Goal: Information Seeking & Learning: Learn about a topic

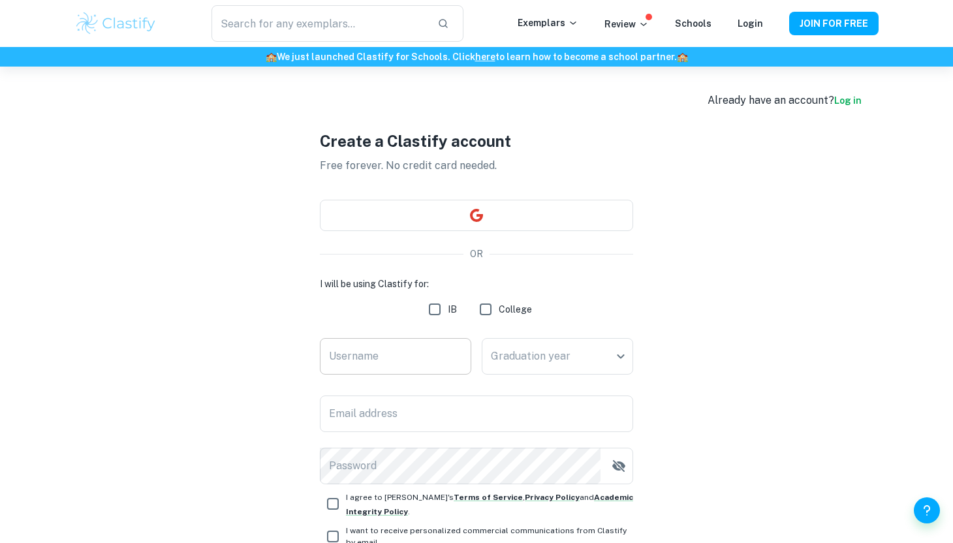
type input "[EMAIL_ADDRESS][DOMAIN_NAME]"
click at [415, 370] on input "Username" at bounding box center [395, 356] width 151 height 37
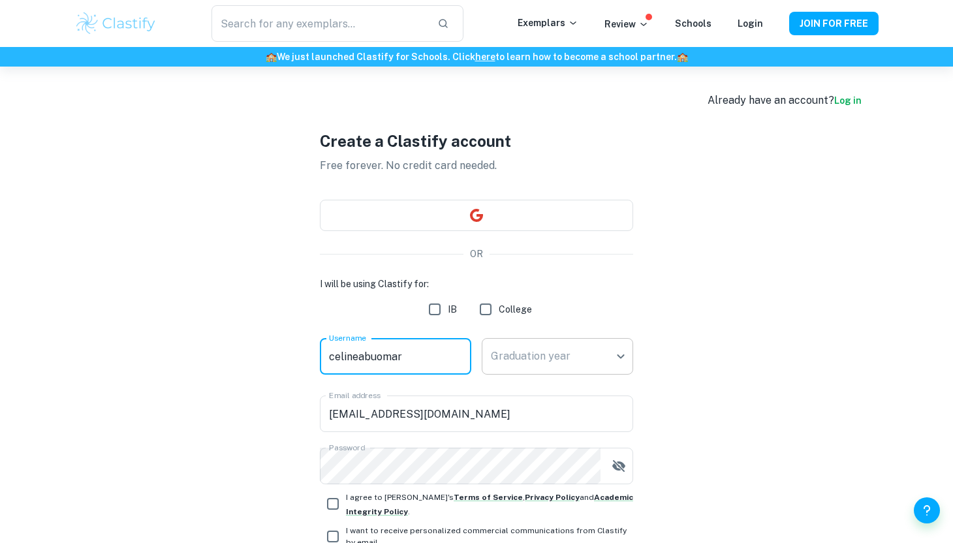
type input "celineabuomar"
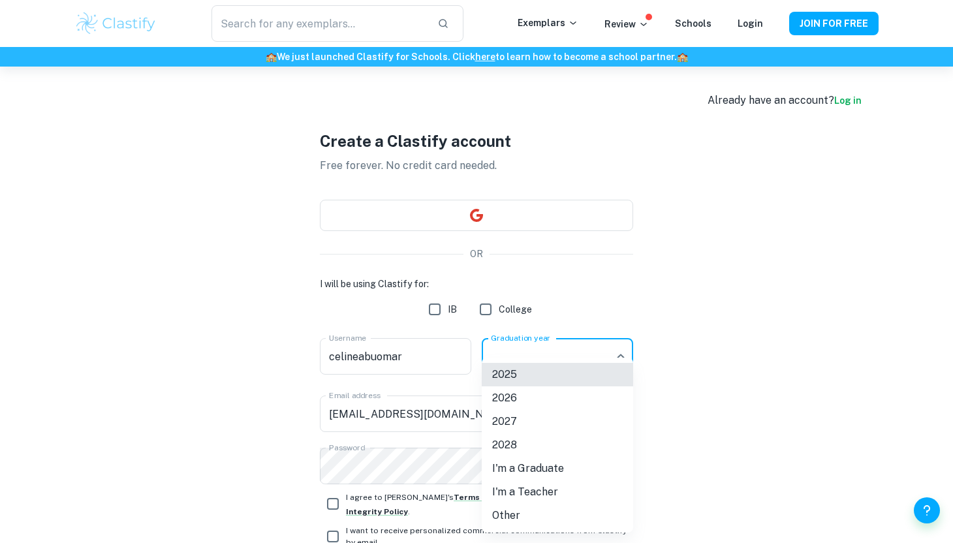
click at [532, 350] on body "We value your privacy We use cookies to enhance your browsing experience, serve…" at bounding box center [476, 338] width 953 height 543
click at [519, 403] on li "2026" at bounding box center [557, 397] width 151 height 23
type input "2026"
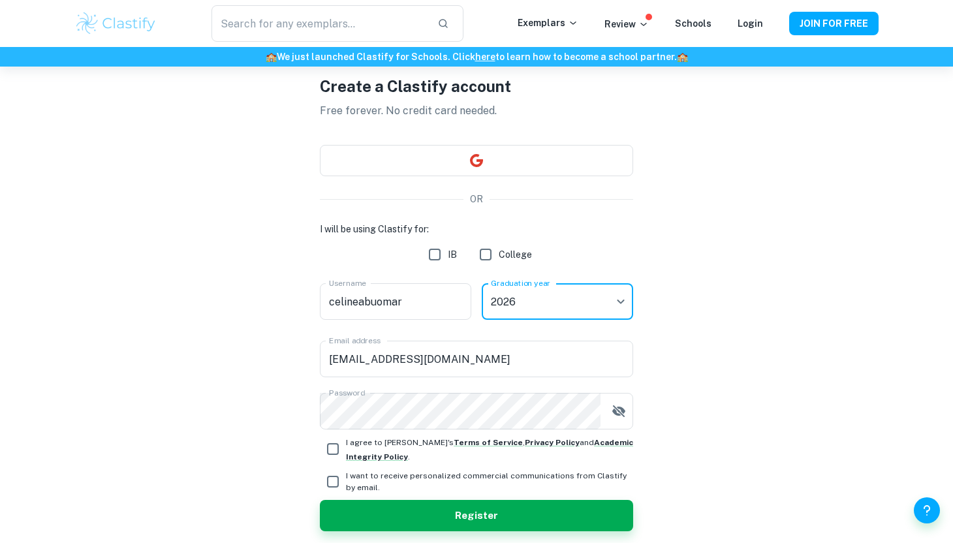
scroll to position [68, 0]
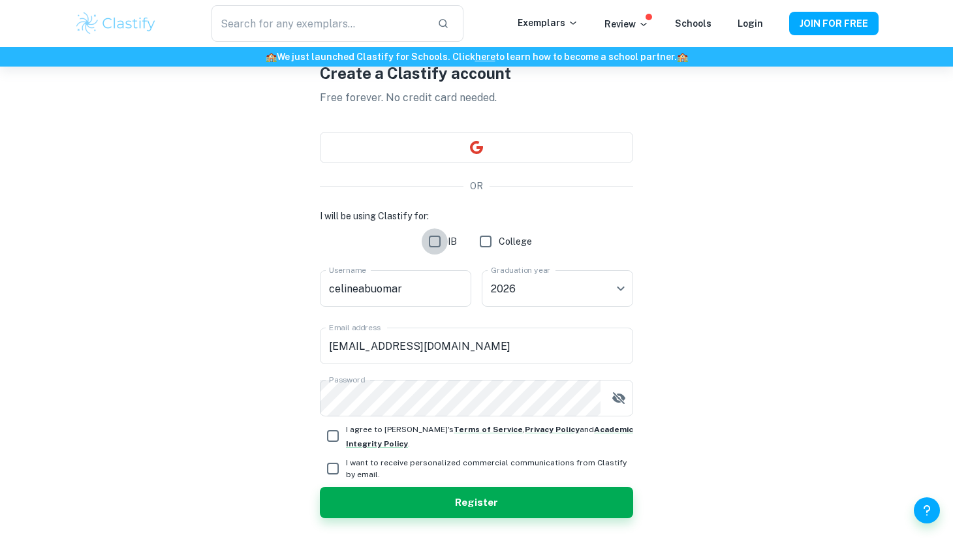
click at [433, 236] on input "IB" at bounding box center [434, 241] width 26 height 26
checkbox input "true"
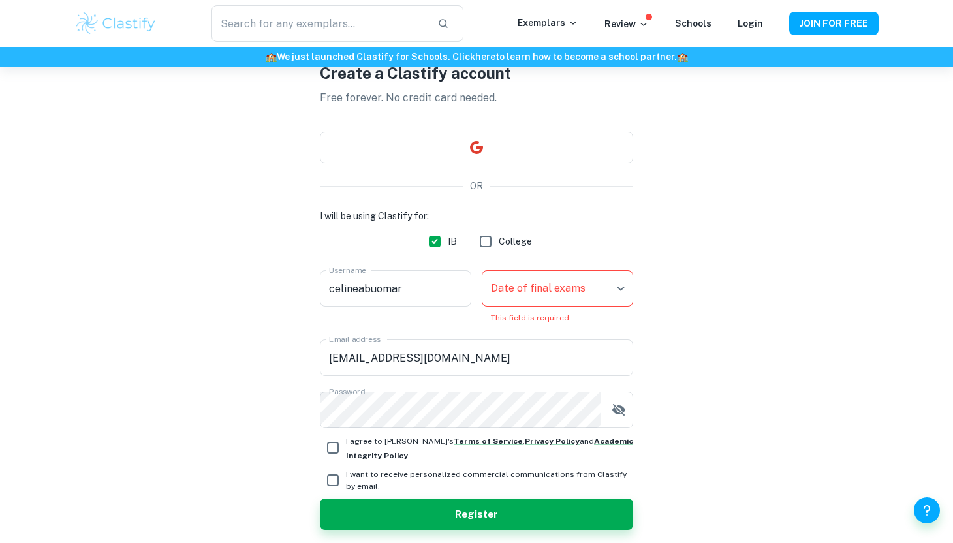
click at [525, 307] on div "Date of final exams ​ Date of final exams This field is required" at bounding box center [557, 297] width 151 height 54
click at [523, 290] on body "We value your privacy We use cookies to enhance your browsing experience, serve…" at bounding box center [476, 270] width 953 height 543
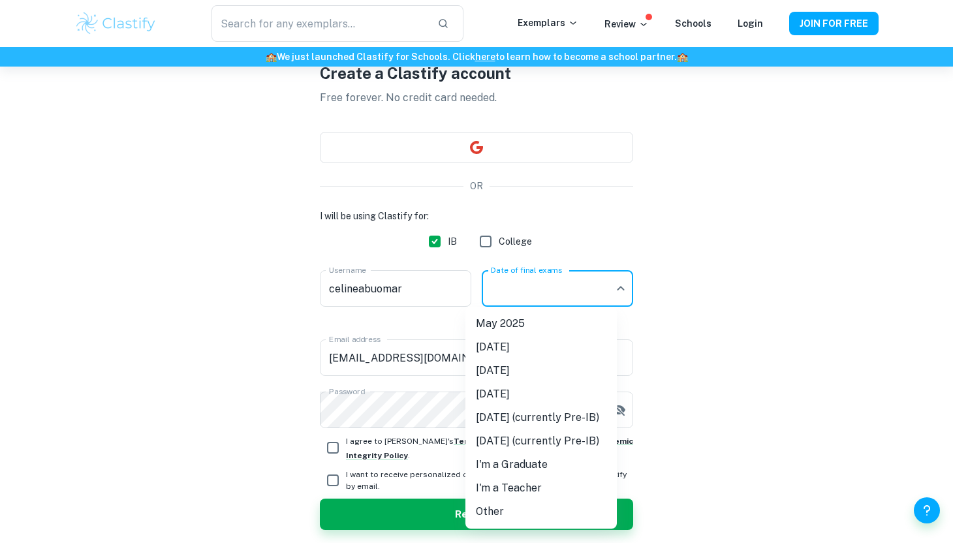
click at [513, 371] on li "[DATE]" at bounding box center [540, 370] width 151 height 23
type input "M26"
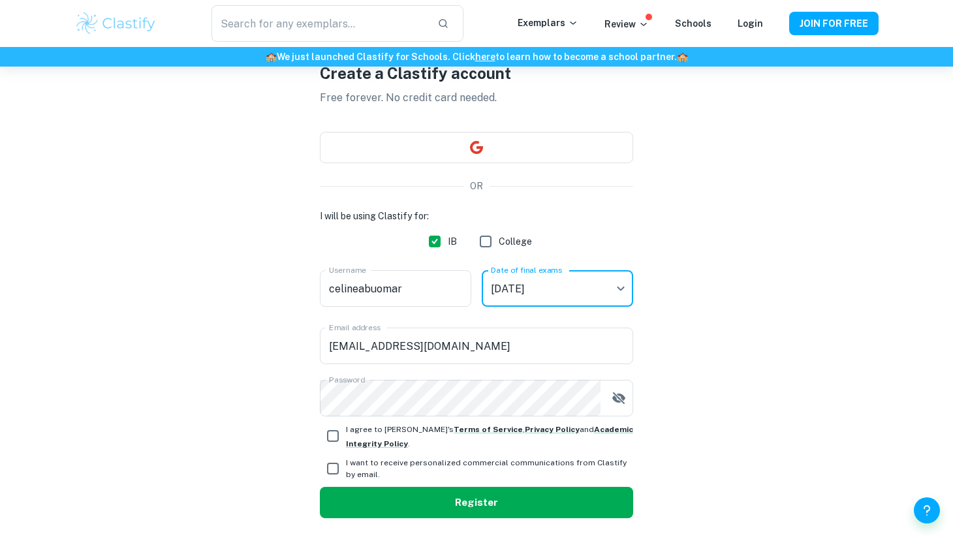
scroll to position [106, 0]
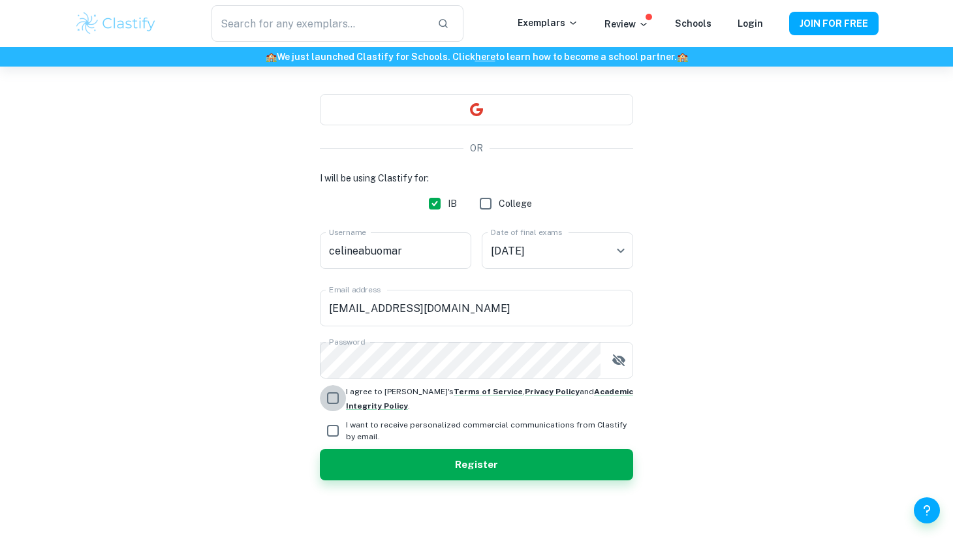
click at [329, 396] on input "I agree to [PERSON_NAME]'s Terms of Service , Privacy Policy and Academic Integ…" at bounding box center [333, 398] width 26 height 26
checkbox input "true"
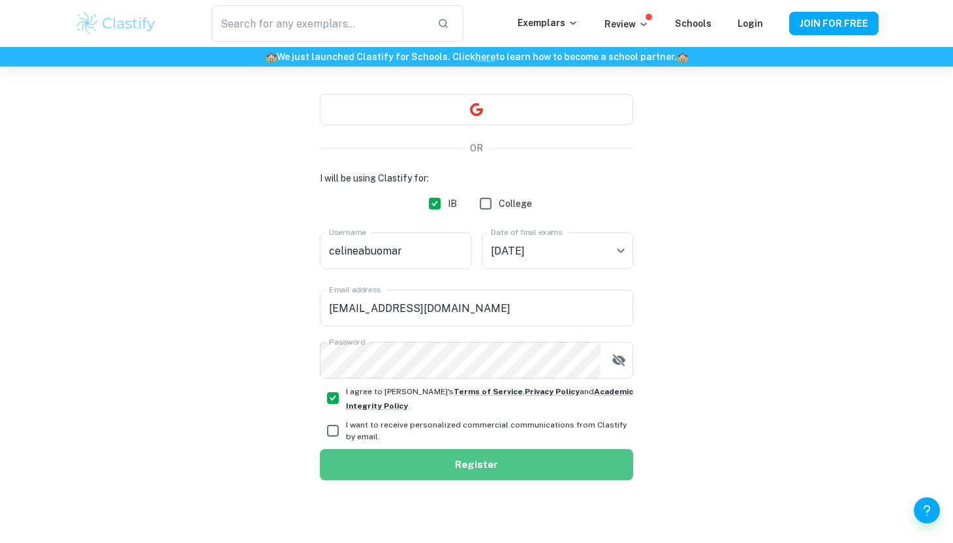
click at [408, 470] on button "Register" at bounding box center [476, 464] width 313 height 31
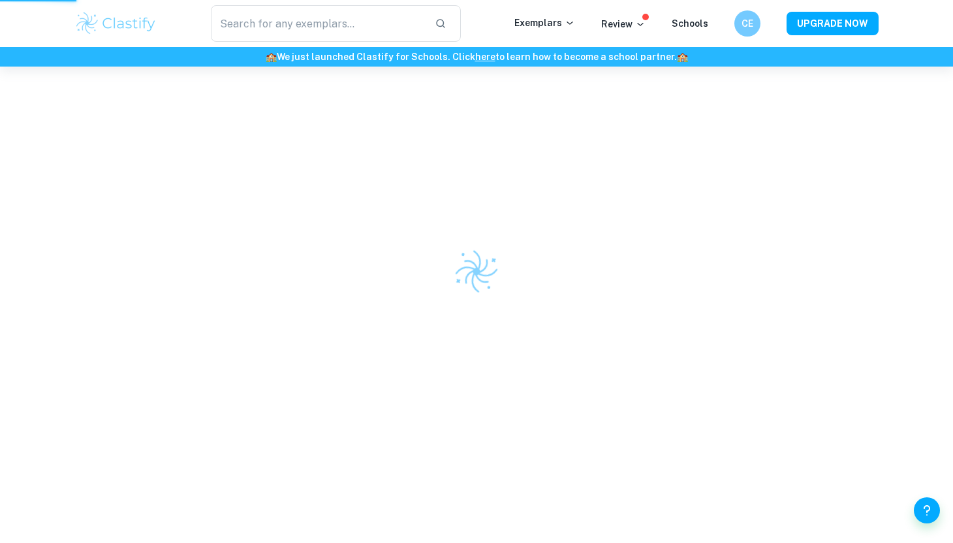
scroll to position [67, 0]
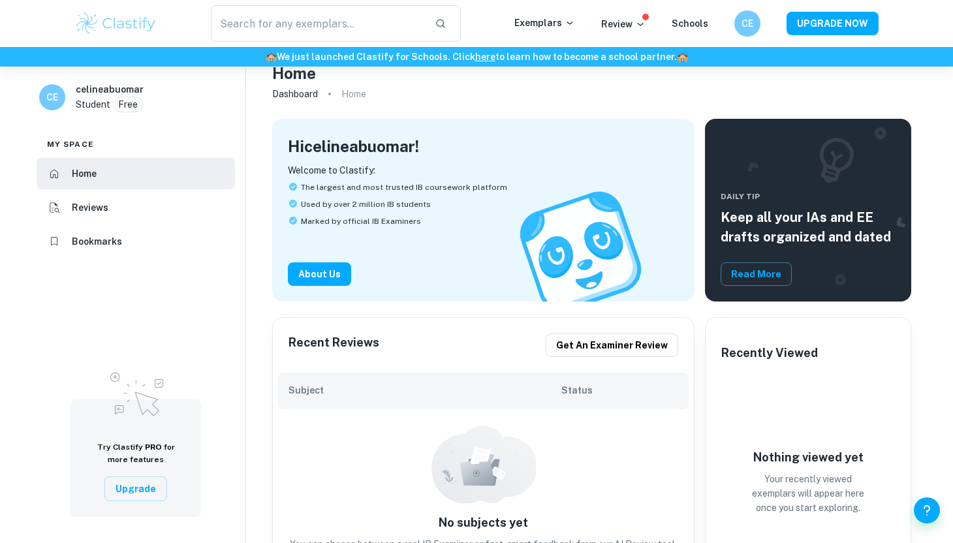
scroll to position [112, 0]
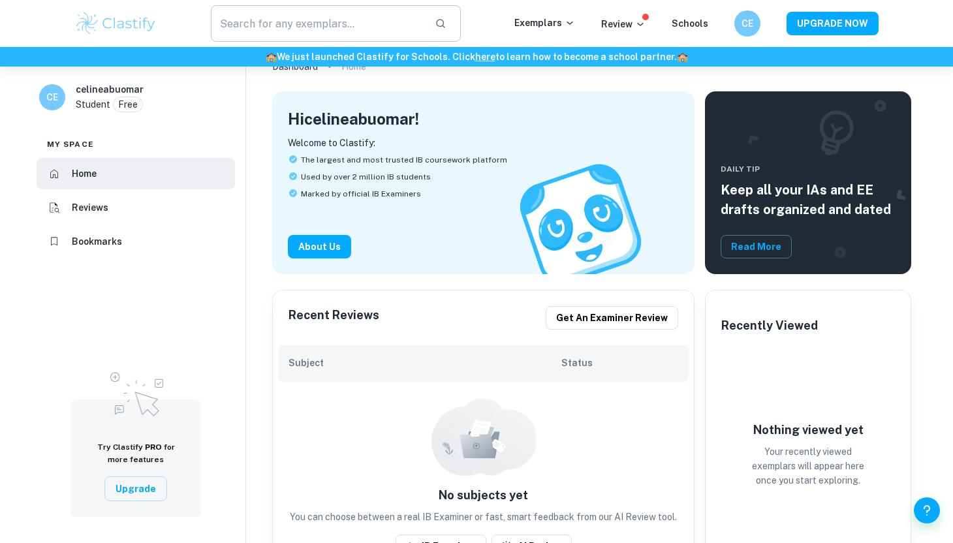
click at [302, 29] on input "text" at bounding box center [317, 23] width 213 height 37
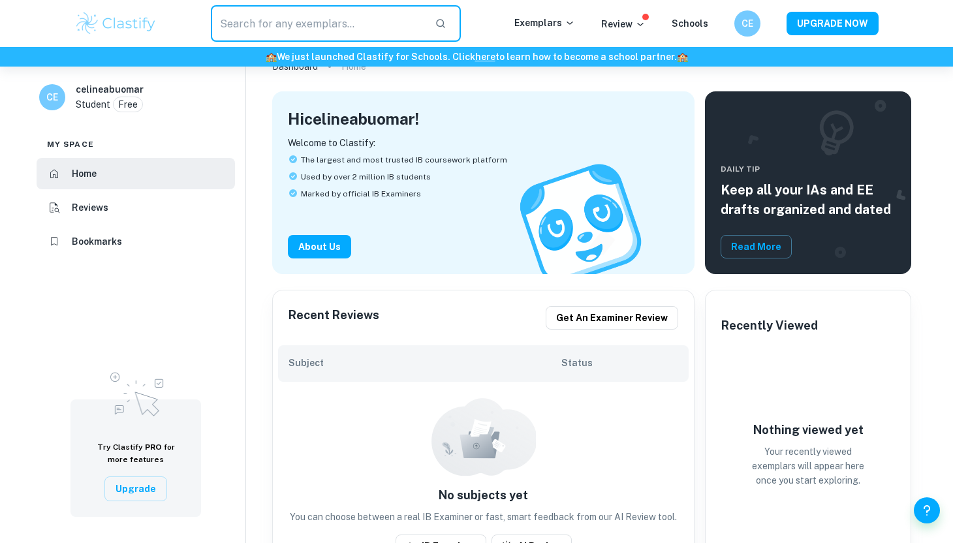
type input "u"
type input "math"
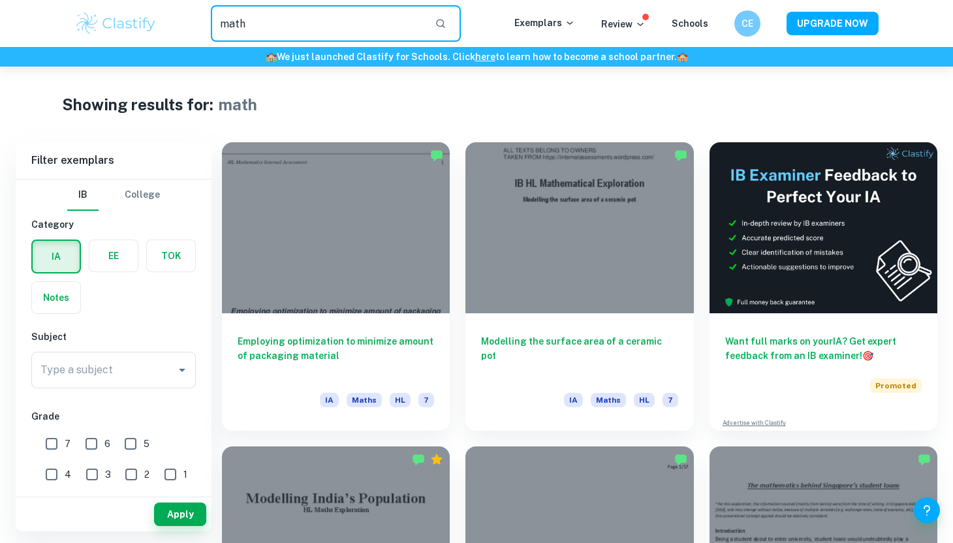
click at [340, 25] on input "math" at bounding box center [317, 23] width 213 height 37
click at [340, 26] on input "math" at bounding box center [317, 23] width 213 height 37
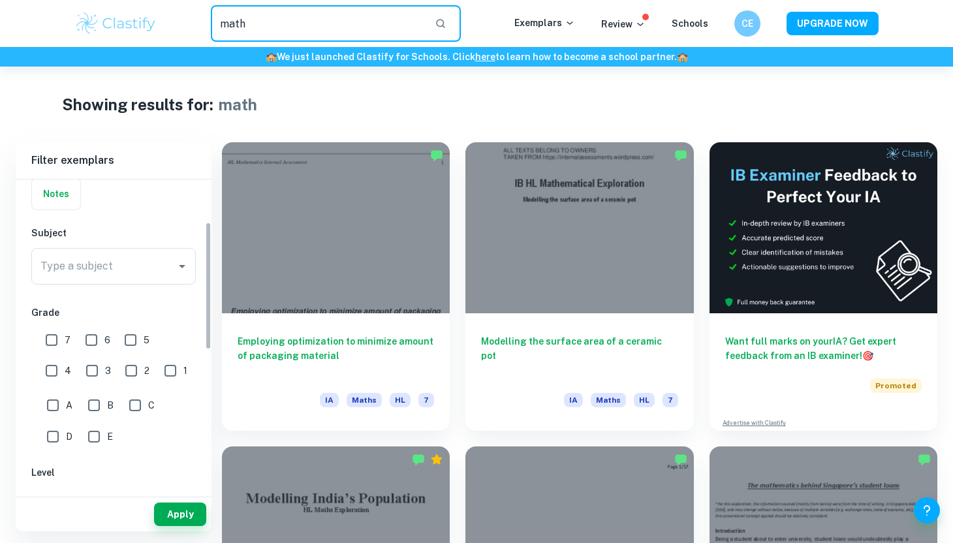
scroll to position [104, 0]
click at [52, 342] on input "7" at bounding box center [51, 339] width 26 height 26
checkbox input "true"
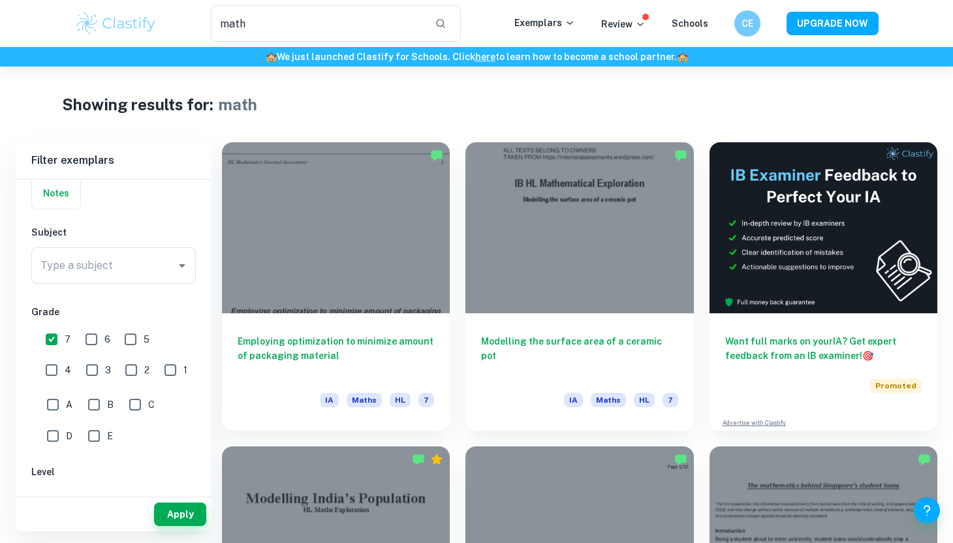
click at [105, 284] on div "Type a subject Type a subject" at bounding box center [113, 268] width 164 height 42
click at [104, 252] on div "Type a subject" at bounding box center [113, 265] width 164 height 37
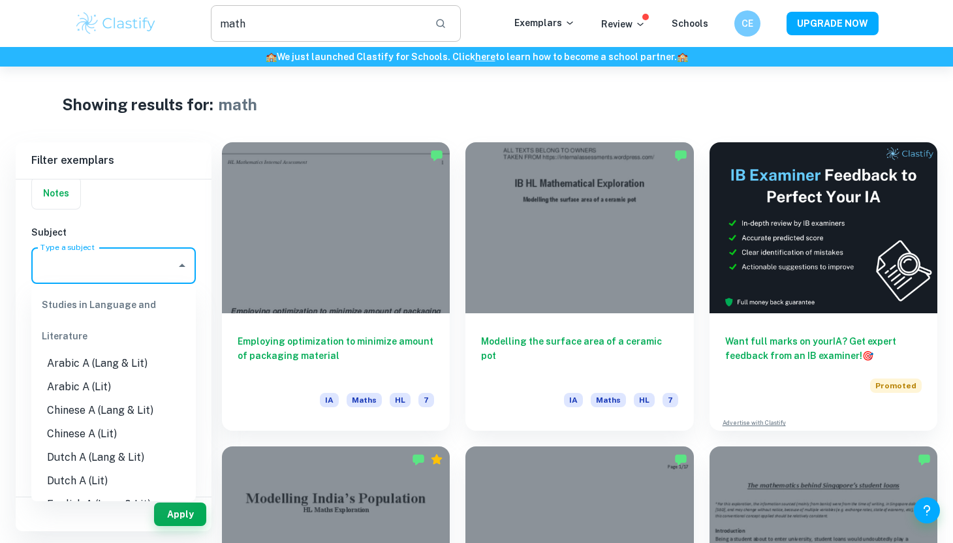
click at [301, 33] on input "math" at bounding box center [317, 23] width 213 height 37
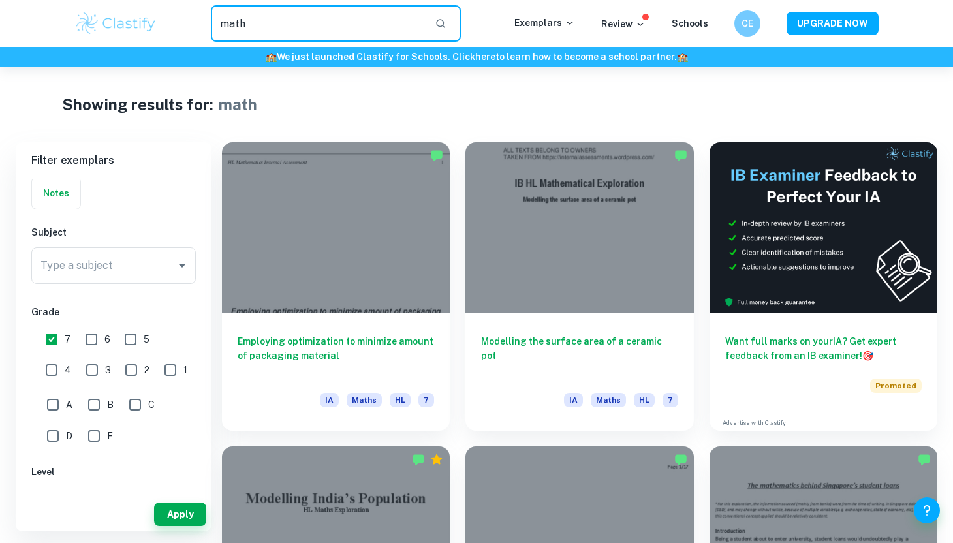
click at [301, 33] on input "math" at bounding box center [317, 23] width 213 height 37
type input "math"
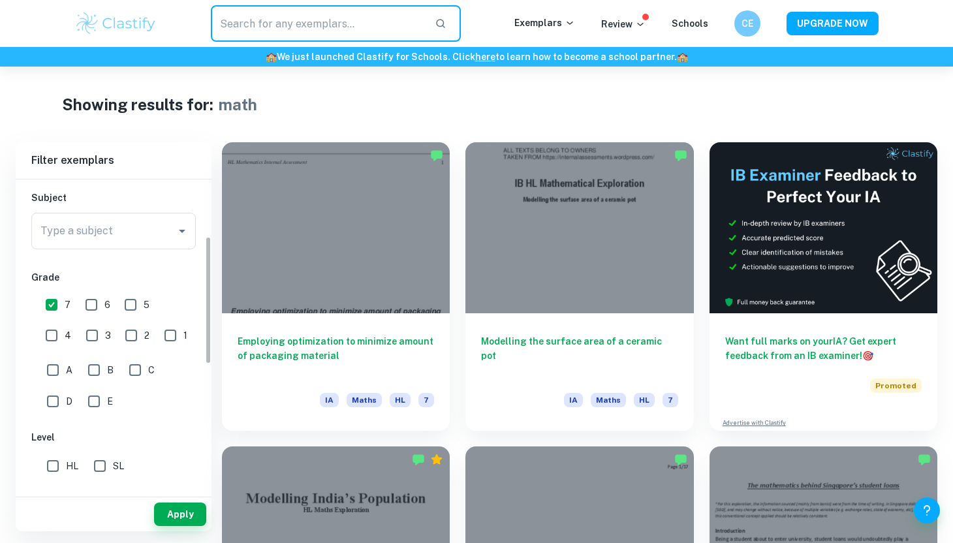
scroll to position [141, 0]
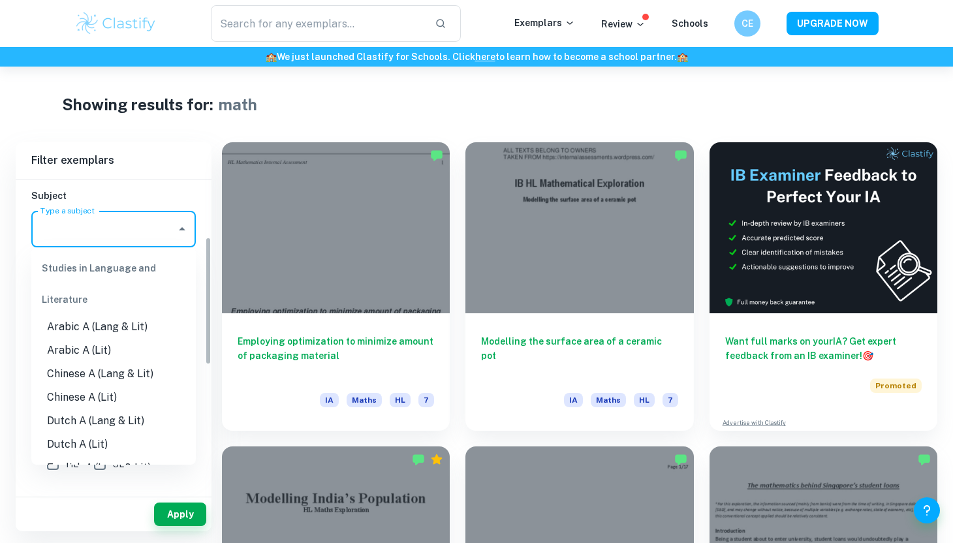
click at [105, 234] on input "Type a subject" at bounding box center [103, 229] width 133 height 25
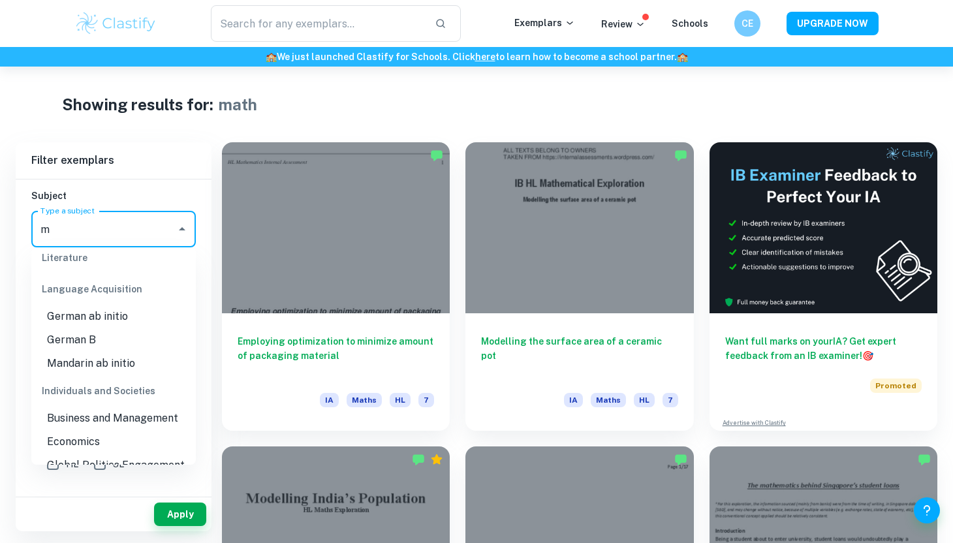
scroll to position [0, 0]
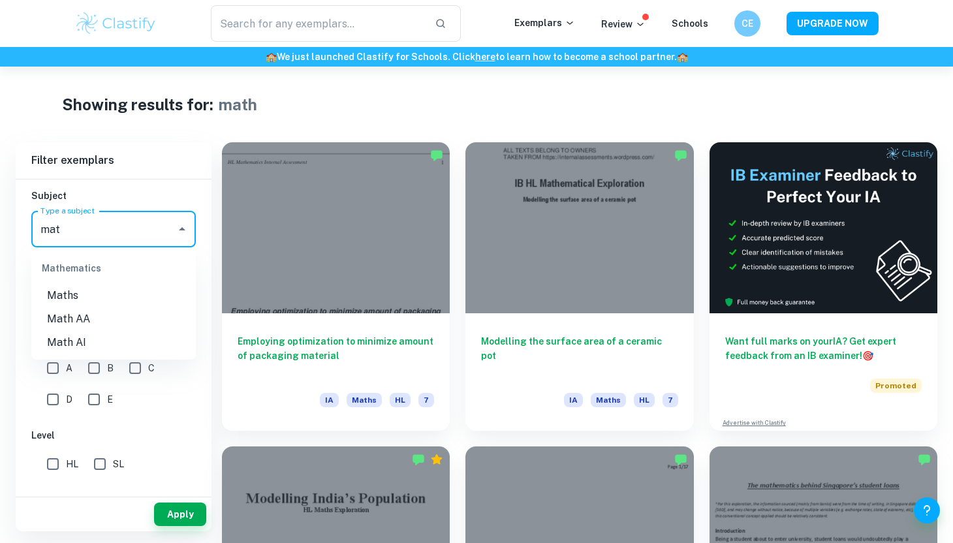
click at [105, 319] on li "Math AA" at bounding box center [113, 318] width 164 height 23
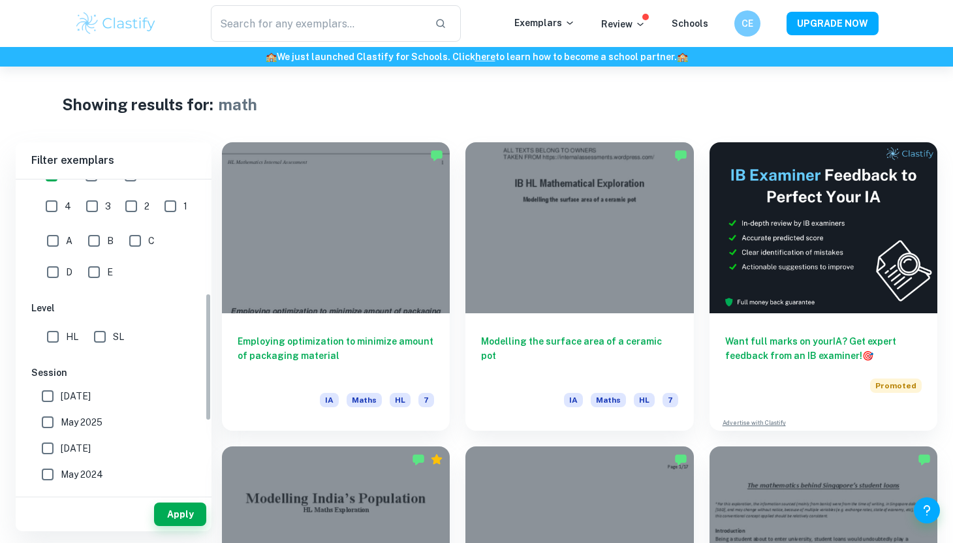
scroll to position [291, 0]
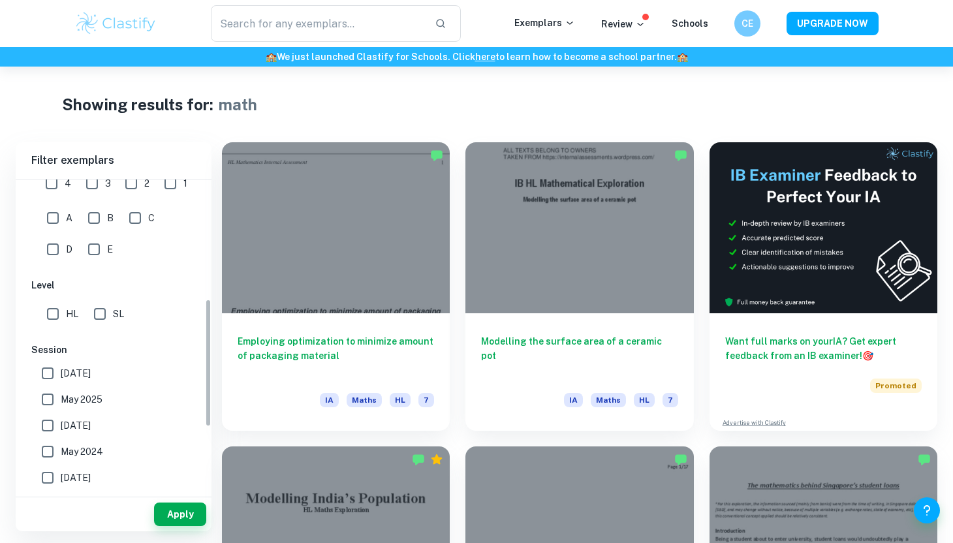
type input "Math AA"
click at [51, 317] on input "HL" at bounding box center [53, 314] width 26 height 26
checkbox input "true"
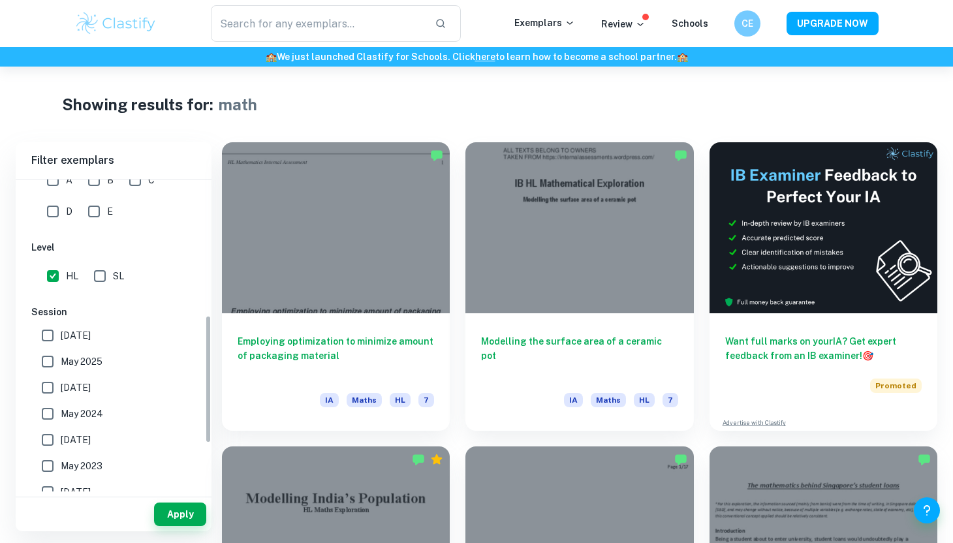
scroll to position [330, 0]
click at [48, 335] on input "[DATE]" at bounding box center [48, 334] width 26 height 26
checkbox input "true"
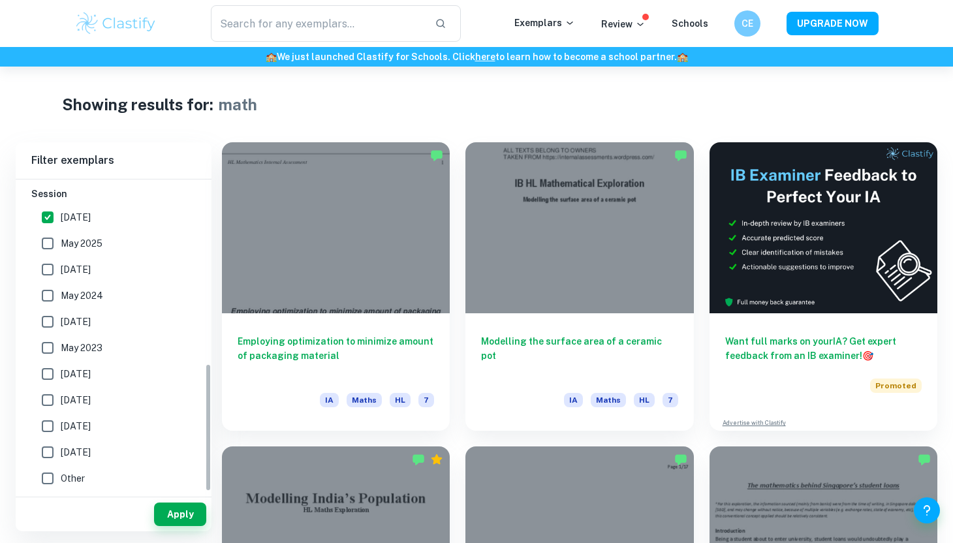
scroll to position [446, 0]
click at [172, 515] on button "Apply" at bounding box center [180, 513] width 52 height 23
type input "math"
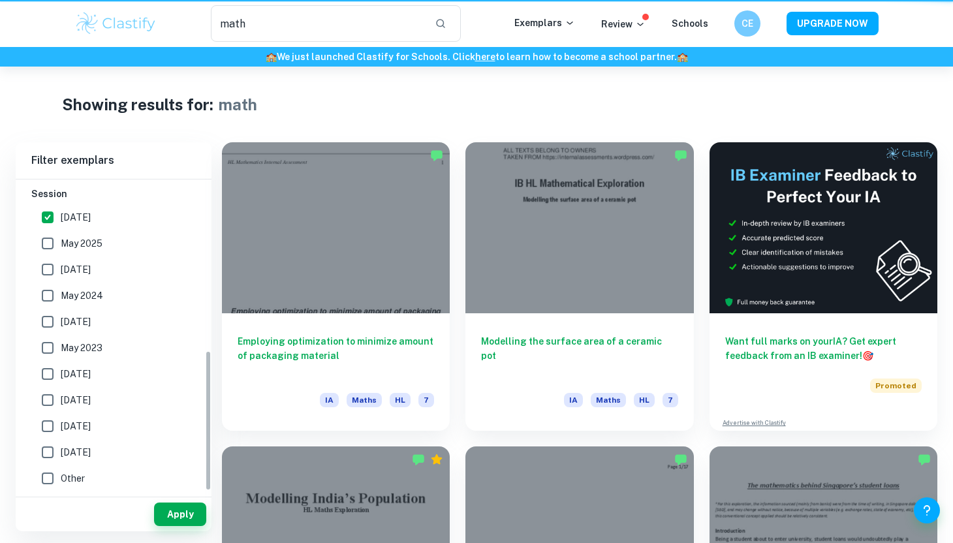
scroll to position [380, 0]
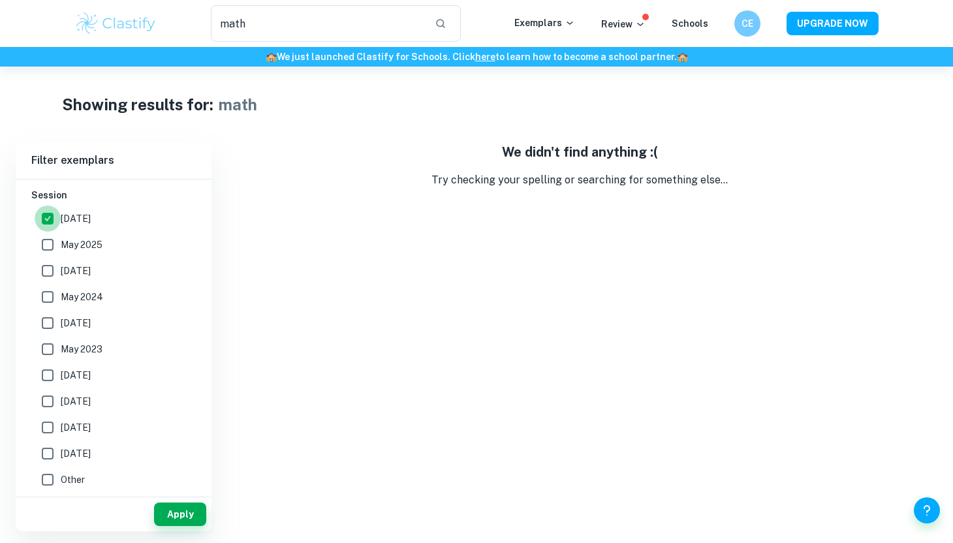
click at [51, 228] on input "[DATE]" at bounding box center [48, 219] width 26 height 26
checkbox input "false"
click at [183, 517] on button "Apply" at bounding box center [180, 513] width 52 height 23
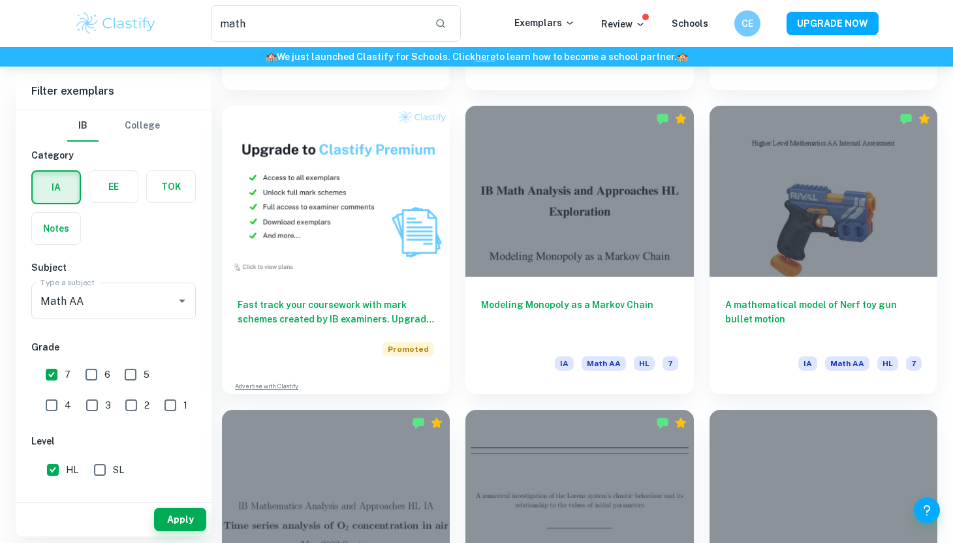
scroll to position [666, 0]
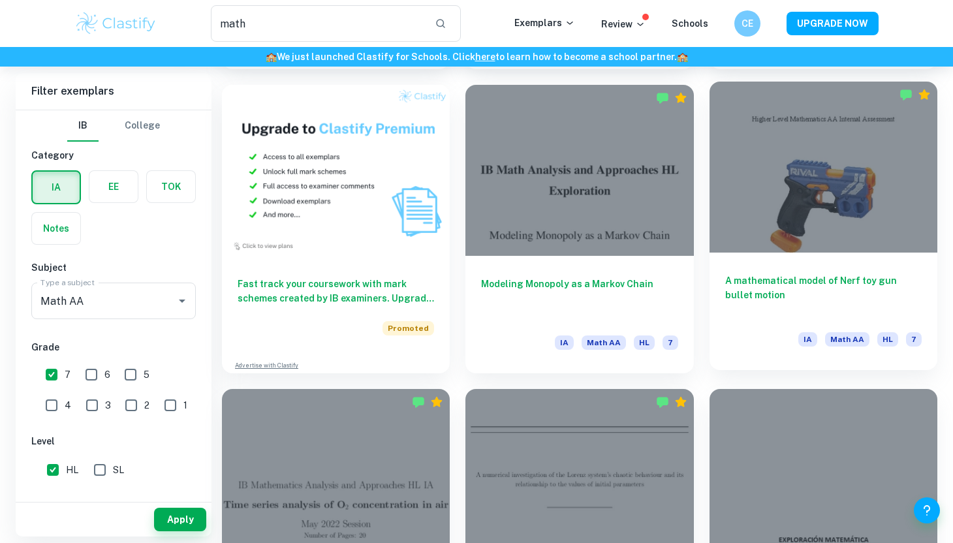
click at [863, 197] on div at bounding box center [823, 167] width 228 height 171
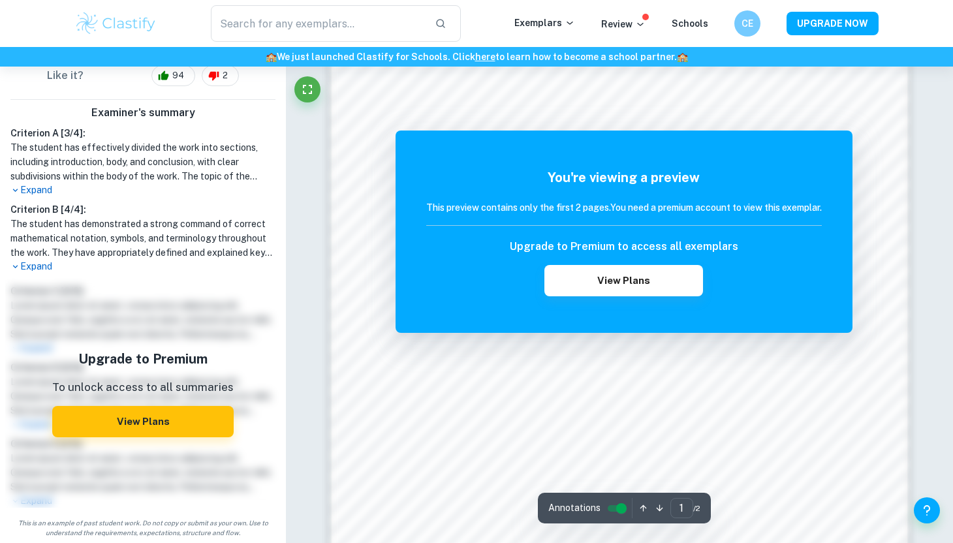
scroll to position [935, 0]
click at [485, 107] on div at bounding box center [619, 104] width 437 height 31
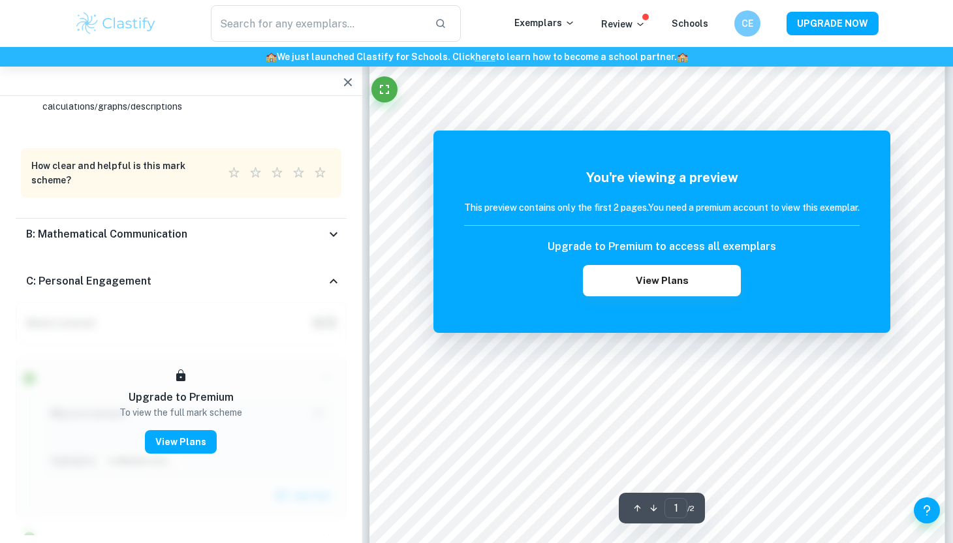
scroll to position [0, 0]
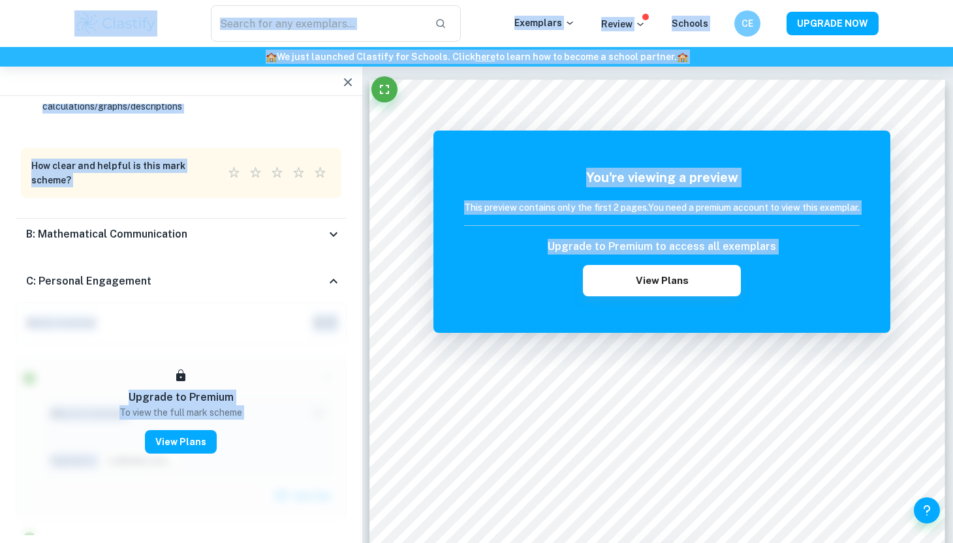
type input "math"
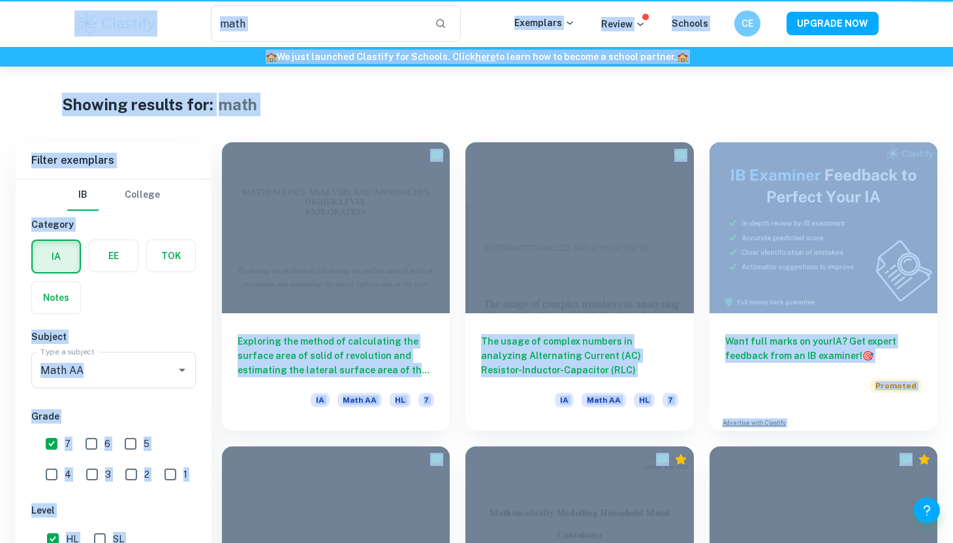
scroll to position [666, 0]
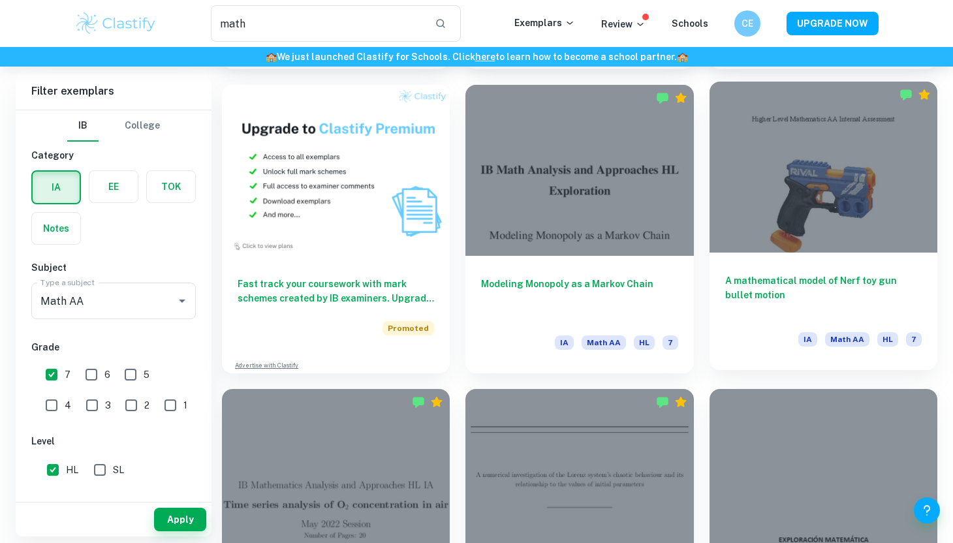
click at [776, 187] on div at bounding box center [823, 167] width 228 height 171
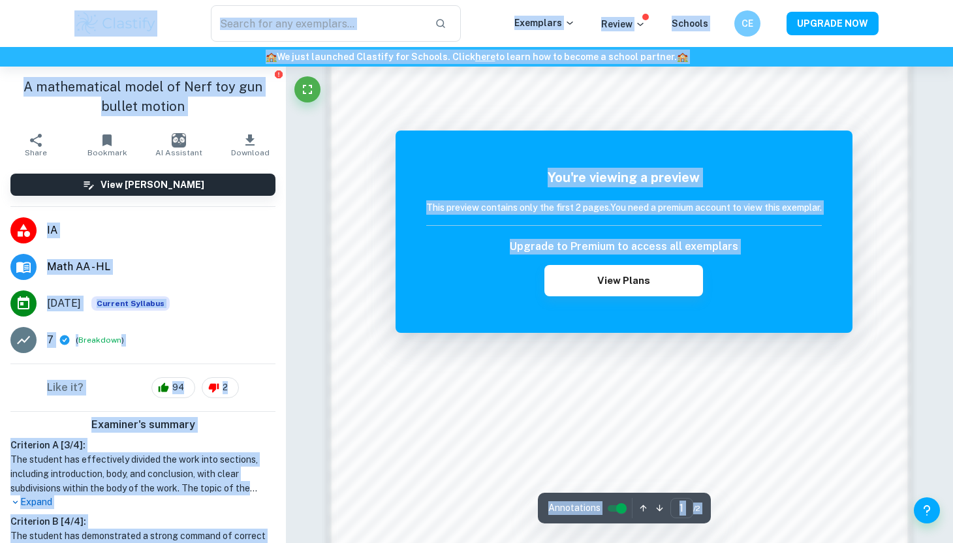
scroll to position [1261, 0]
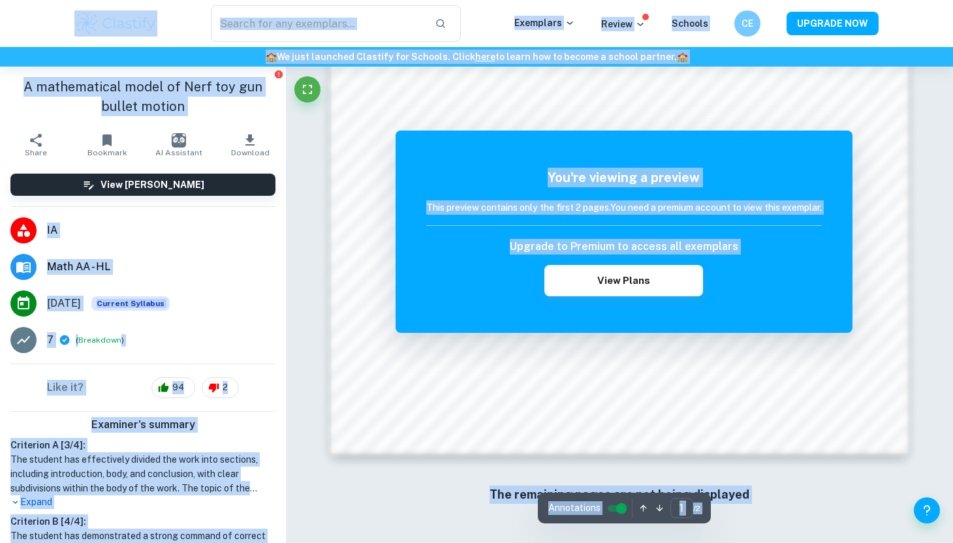
type input "math"
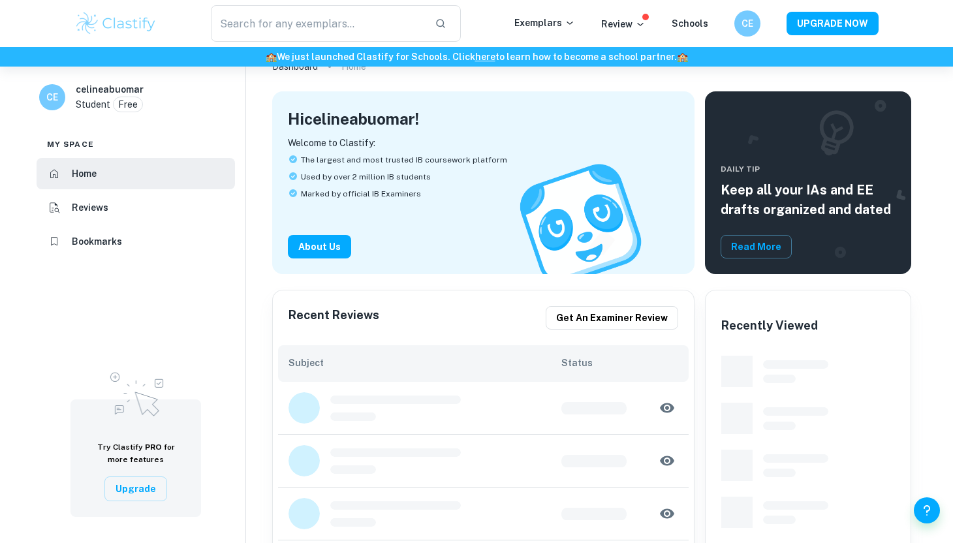
type input "math"
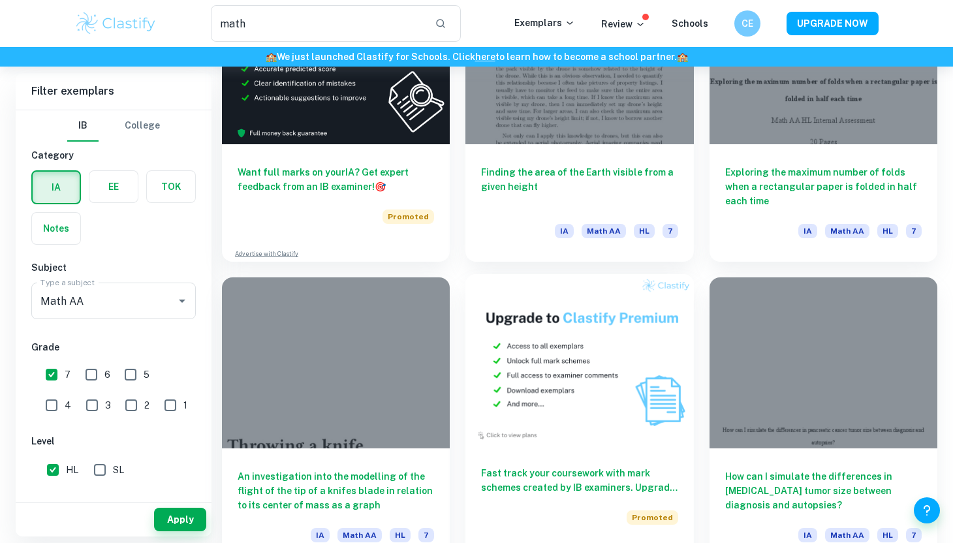
scroll to position [2068, 0]
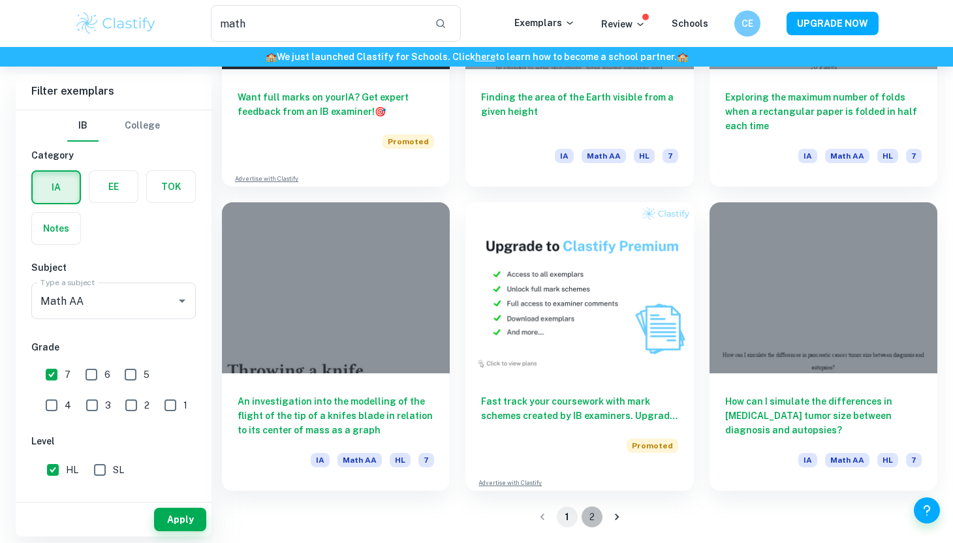
click at [591, 517] on button "2" at bounding box center [591, 516] width 21 height 21
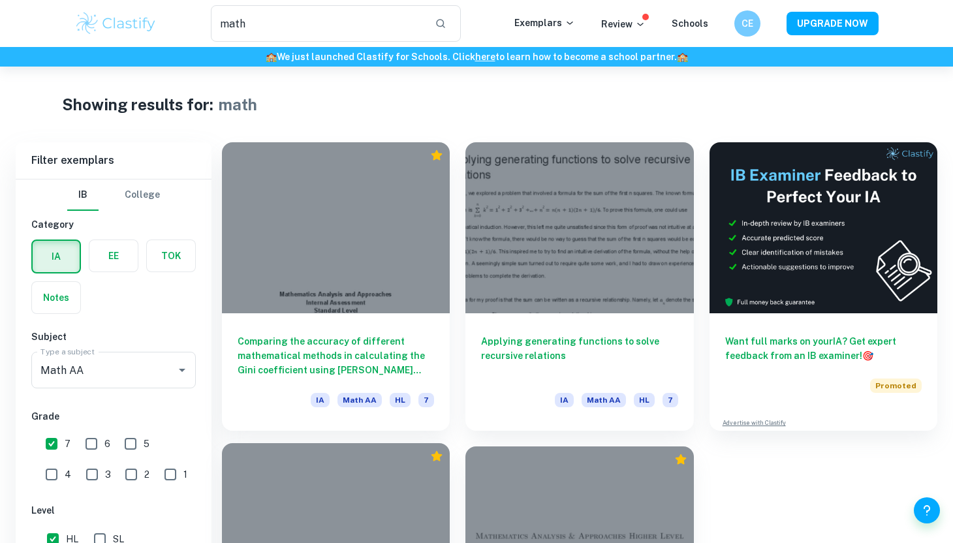
scroll to position [244, 0]
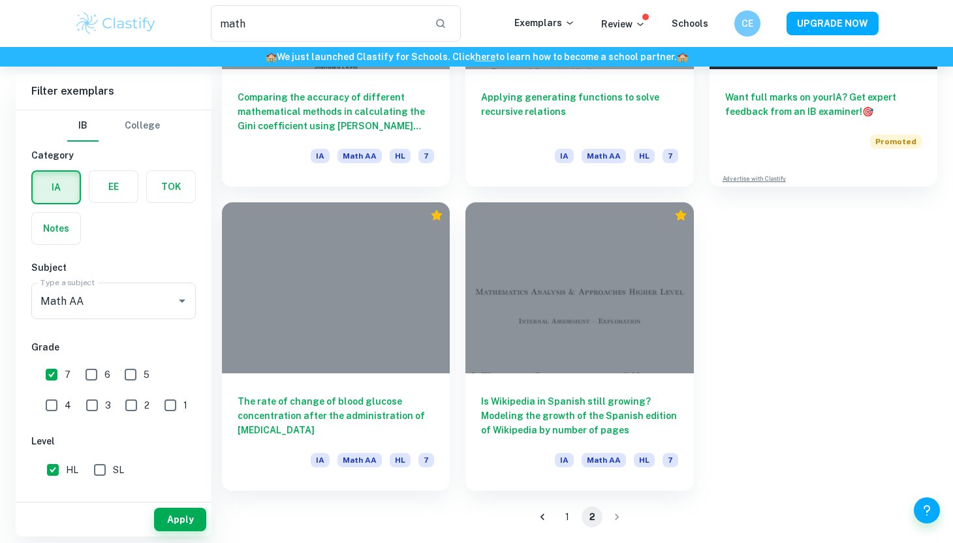
click at [613, 516] on li "pagination navigation" at bounding box center [616, 516] width 25 height 21
click at [568, 516] on button "1" at bounding box center [567, 516] width 21 height 21
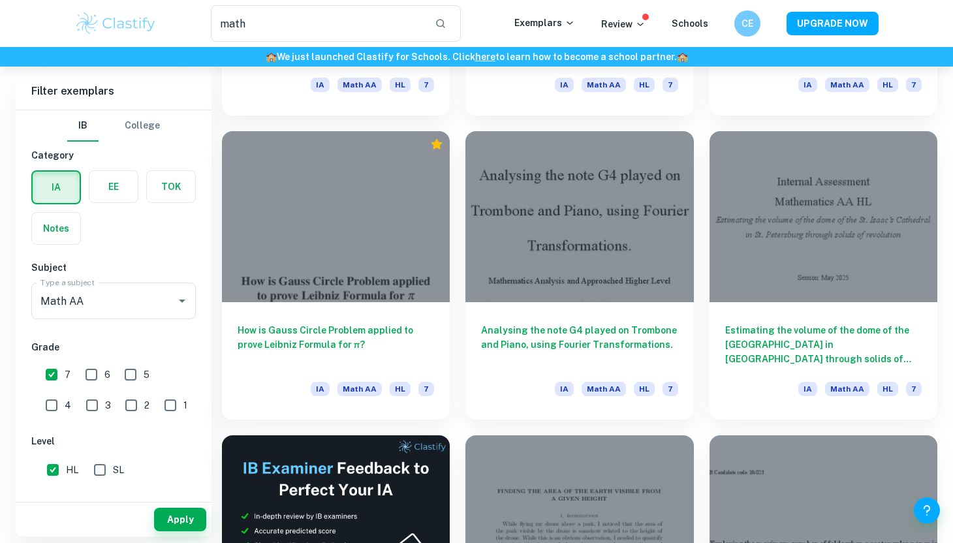
scroll to position [1531, 0]
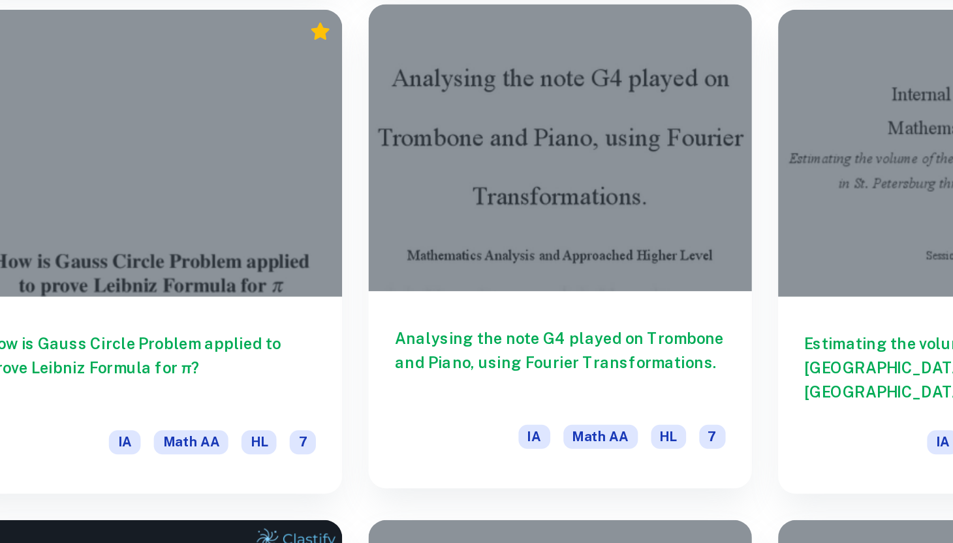
click at [607, 311] on div "Analysing the note G4 played on Trombone and Piano, using Fourier Transformatio…" at bounding box center [579, 357] width 228 height 117
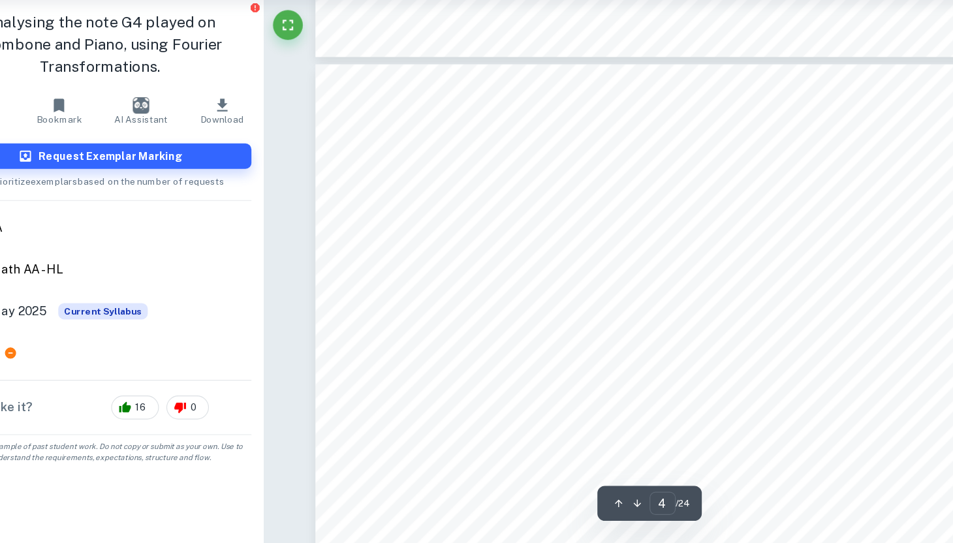
scroll to position [2701, 0]
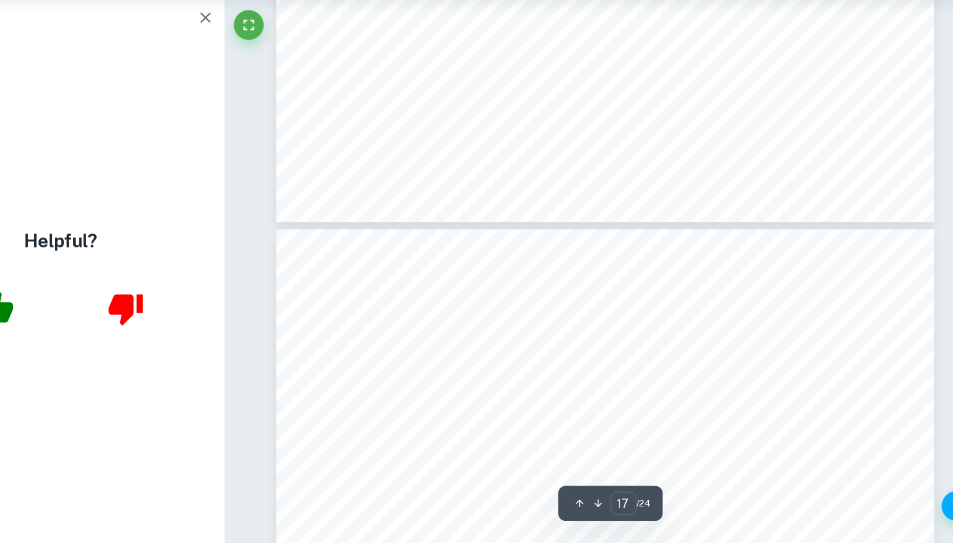
type input "18"
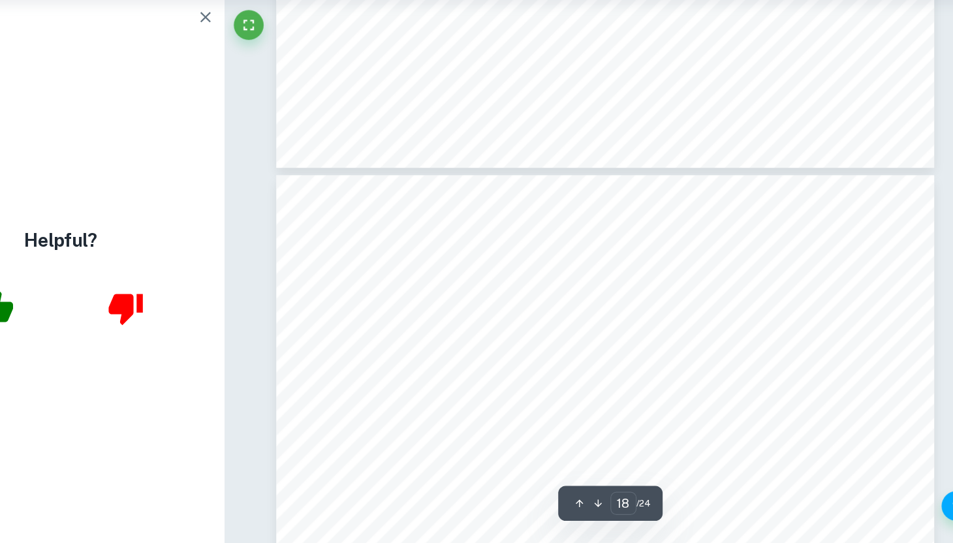
scroll to position [14210, 0]
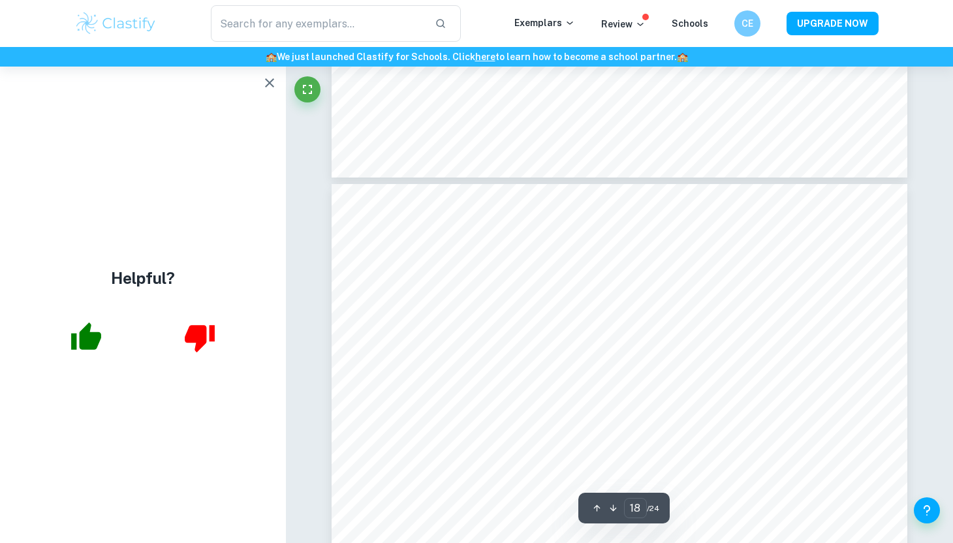
type input "math"
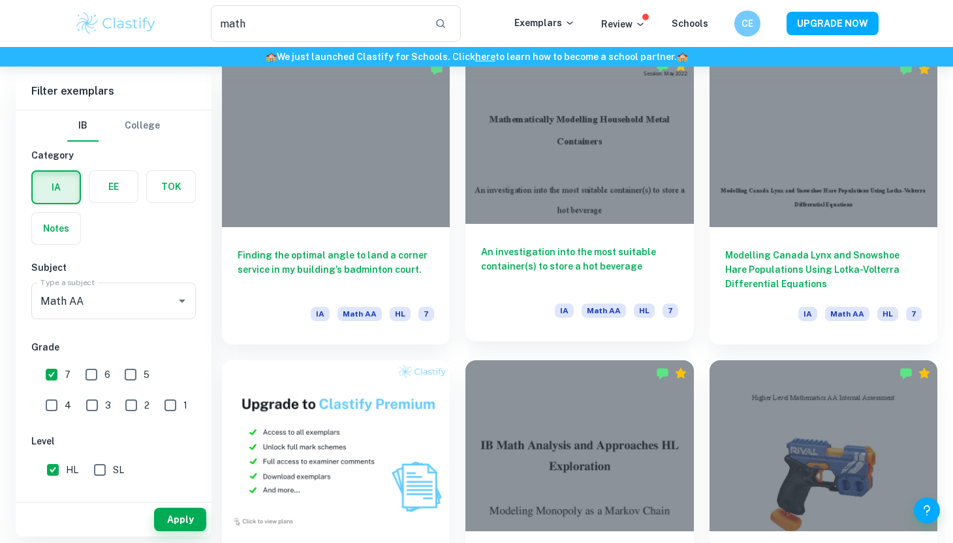
scroll to position [638, 0]
